Goal: Find specific page/section: Find specific page/section

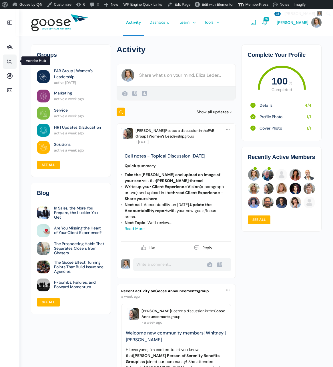
click at [9, 57] on link "Vendor Hub" at bounding box center [10, 62] width 14 height 14
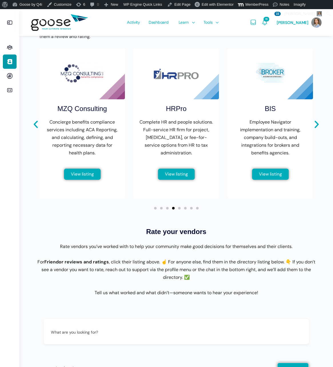
scroll to position [233, 0]
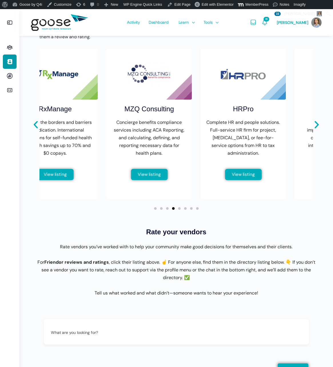
click at [259, 111] on div "HRPro" at bounding box center [243, 109] width 32 height 10
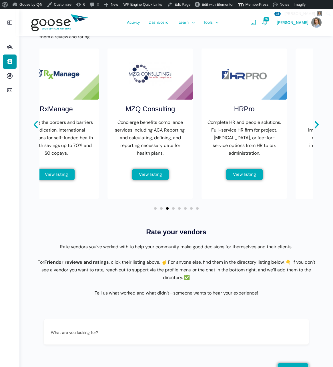
click at [175, 109] on h2 "MZQ Consulting" at bounding box center [149, 109] width 49 height 10
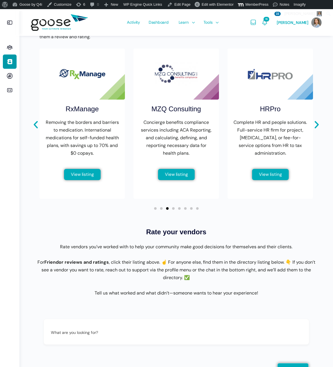
scroll to position [233, 0]
